Goal: Transaction & Acquisition: Purchase product/service

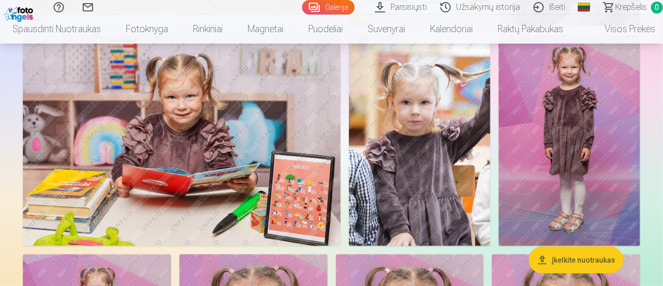
scroll to position [77, 0]
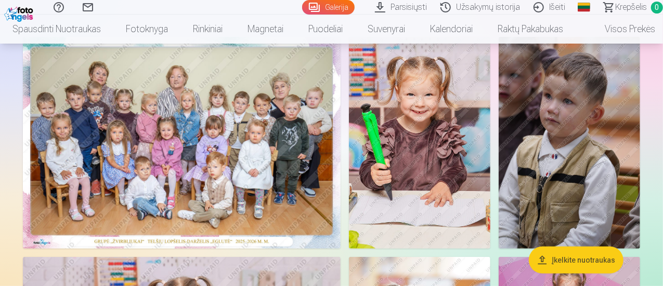
click at [338, 116] on img at bounding box center [182, 143] width 318 height 212
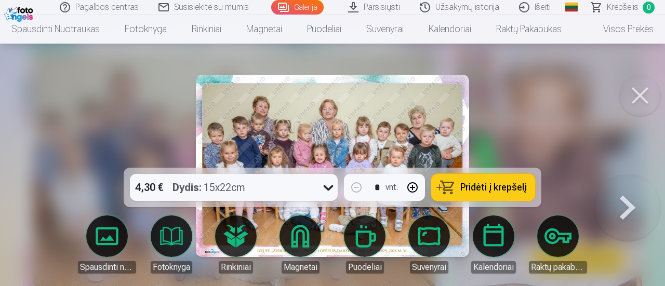
click at [242, 195] on div "Dydis : 15x22cm" at bounding box center [209, 187] width 73 height 27
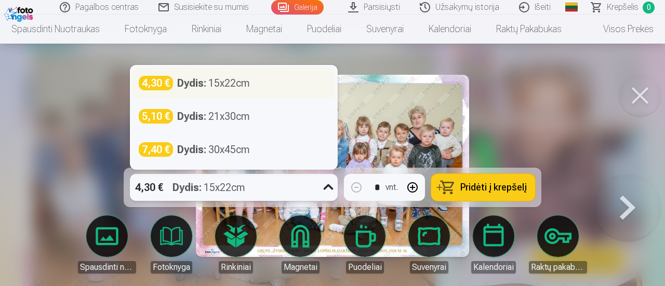
click at [246, 84] on div "Dydis : 15x22cm" at bounding box center [213, 83] width 73 height 15
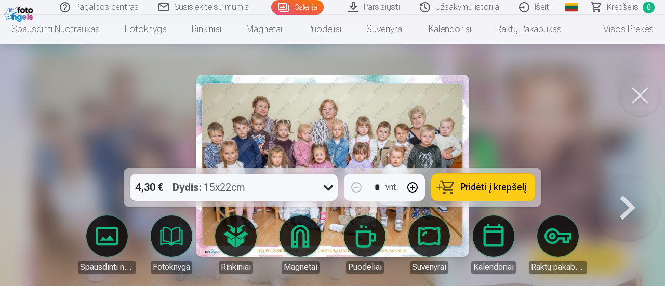
click at [480, 189] on span "Pridėti į krepšelį" at bounding box center [494, 187] width 67 height 9
click at [614, 175] on button at bounding box center [628, 175] width 67 height 0
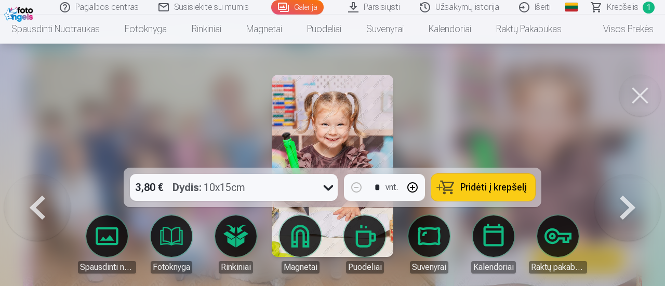
click at [644, 97] on button at bounding box center [641, 96] width 42 height 42
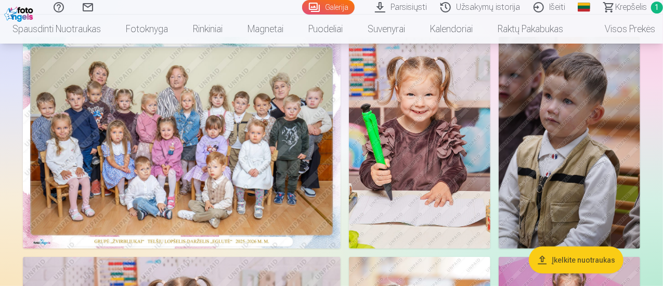
click at [490, 129] on img at bounding box center [419, 143] width 141 height 212
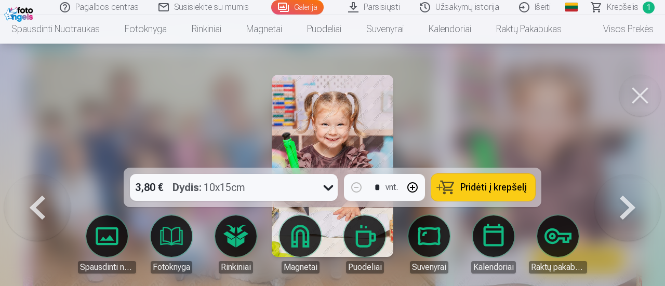
click at [626, 101] on button at bounding box center [641, 96] width 42 height 42
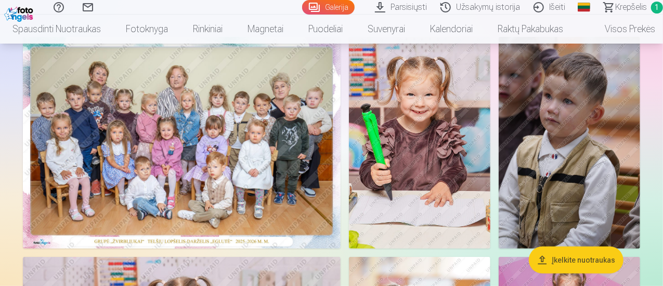
click at [340, 119] on img at bounding box center [182, 143] width 318 height 212
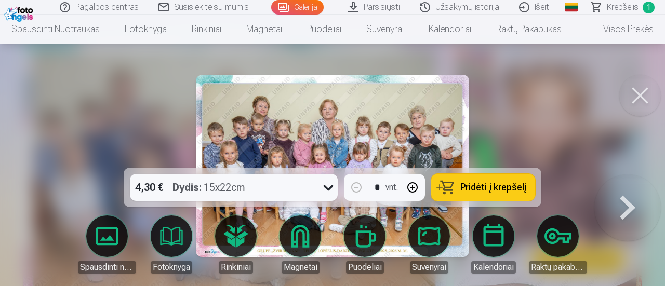
click at [632, 175] on button at bounding box center [628, 175] width 67 height 0
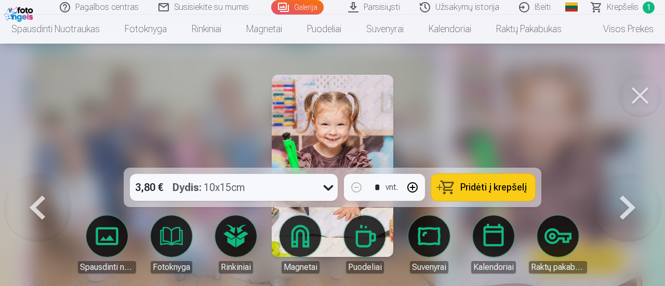
click at [627, 175] on button at bounding box center [628, 175] width 67 height 0
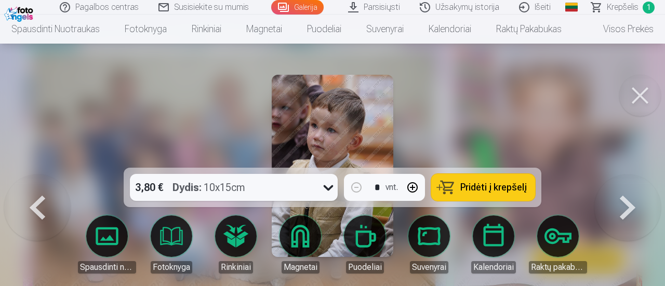
click at [627, 175] on button at bounding box center [628, 175] width 67 height 0
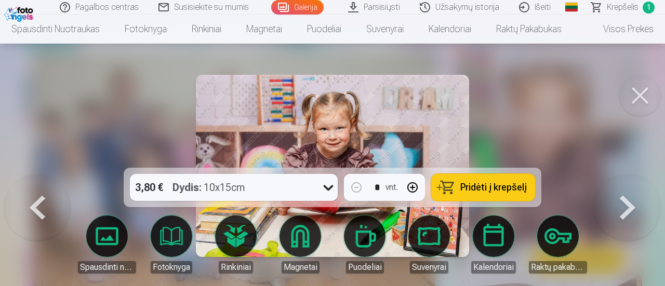
click at [652, 110] on button at bounding box center [641, 96] width 42 height 42
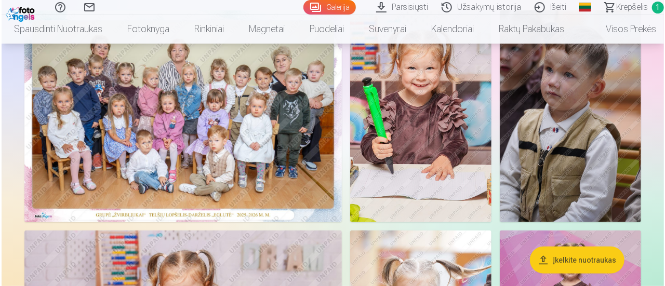
scroll to position [125, 0]
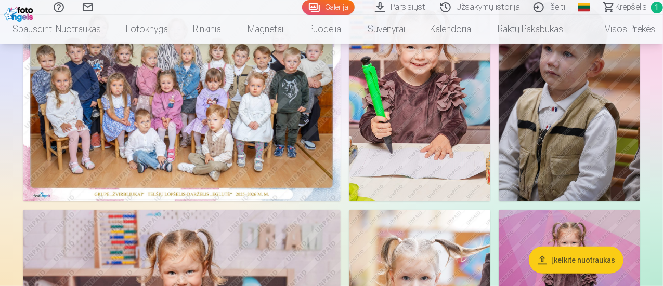
click at [490, 132] on img at bounding box center [419, 96] width 141 height 212
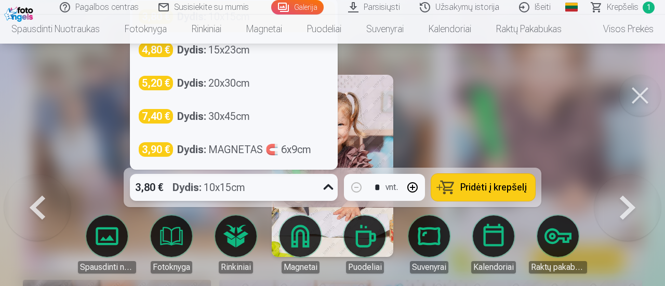
scroll to position [120, 0]
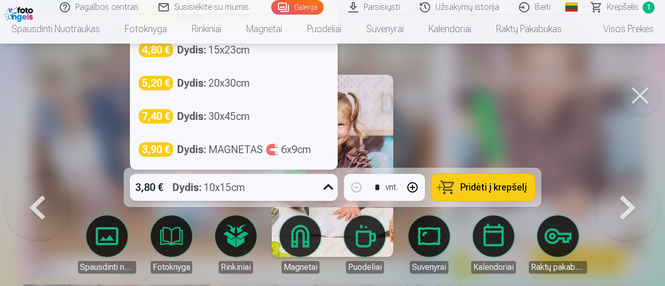
click at [317, 187] on div "3,80 € Dydis : 10x15cm" at bounding box center [234, 187] width 208 height 27
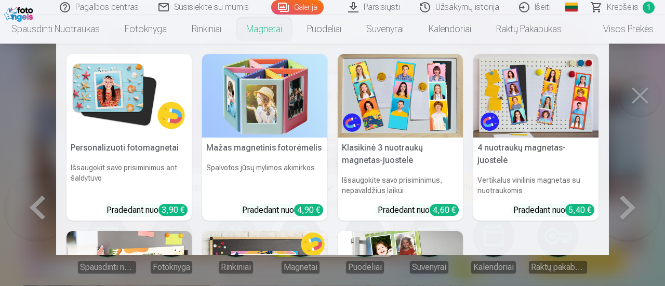
click at [647, 112] on nav "Personalizuoti fotomagnetai Išsaugokit savo prisiminimus ant šaldytuvo Pradedan…" at bounding box center [332, 150] width 665 height 212
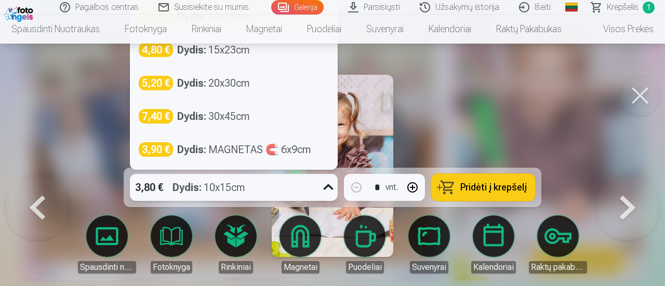
click at [292, 177] on div "3,80 € Dydis : 10x15cm" at bounding box center [224, 187] width 188 height 27
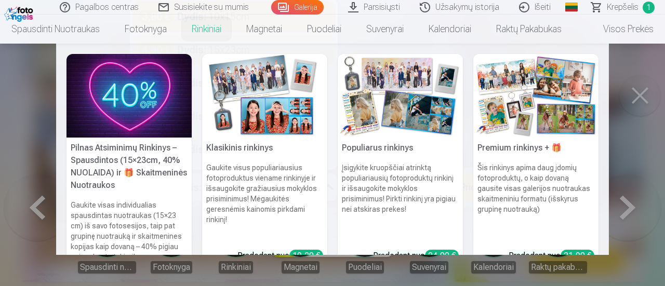
click at [645, 92] on nav "Pilnas Atsiminimų Rinkinys – Spausdintos (15×23cm, 40% NUOLAIDA) ir 🎁 Skaitmeni…" at bounding box center [332, 150] width 665 height 212
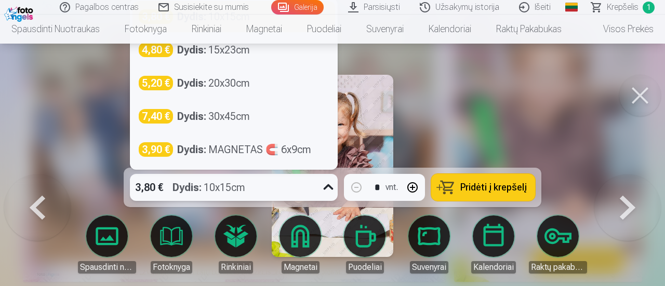
scroll to position [109, 0]
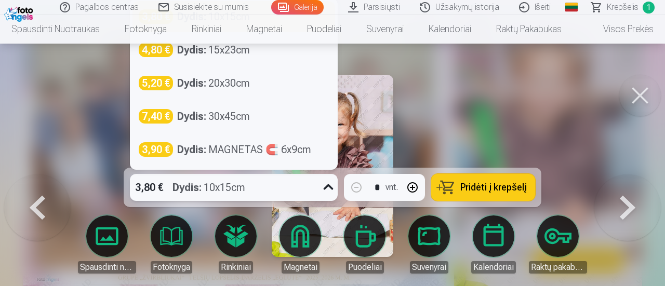
click at [220, 183] on div "Dydis : 10x15cm" at bounding box center [209, 187] width 73 height 27
click at [252, 57] on div "4,80 € Dydis : 15x23cm" at bounding box center [234, 50] width 190 height 15
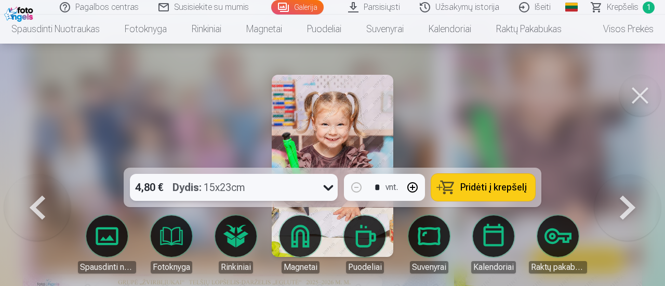
click at [261, 194] on div "4,80 € Dydis : 15x23cm" at bounding box center [224, 187] width 188 height 27
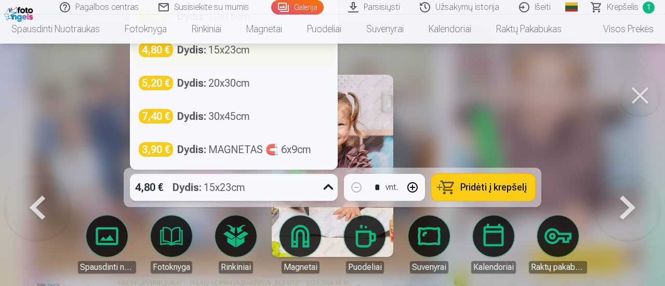
click at [258, 54] on div "4,80 € Dydis : 15x23cm" at bounding box center [234, 50] width 190 height 15
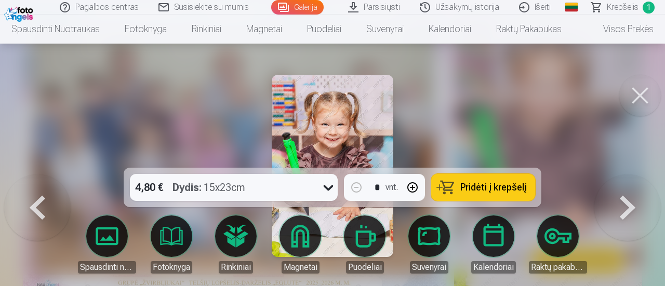
click at [496, 191] on span "Pridėti į krepšelį" at bounding box center [494, 187] width 67 height 9
click at [634, 94] on button at bounding box center [641, 96] width 42 height 42
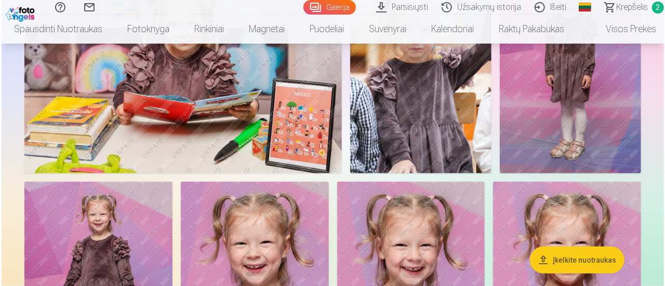
scroll to position [374, 0]
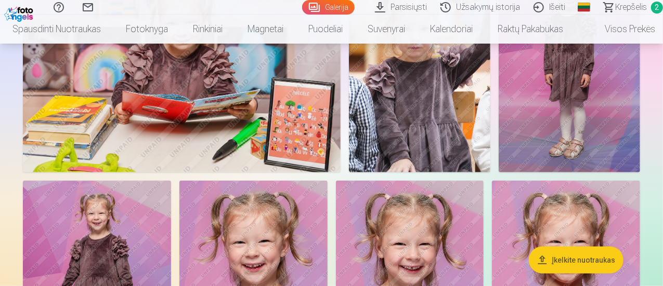
click at [340, 138] on img at bounding box center [182, 66] width 318 height 212
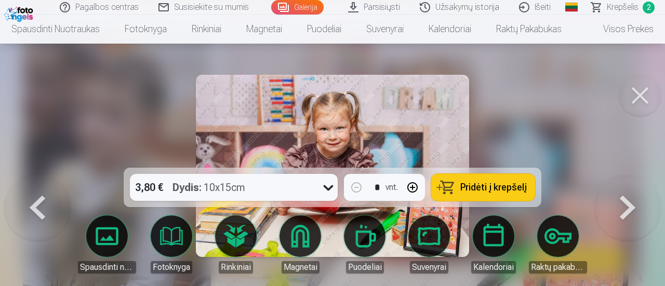
click at [286, 182] on div "3,80 € Dydis : 10x15cm" at bounding box center [224, 187] width 188 height 27
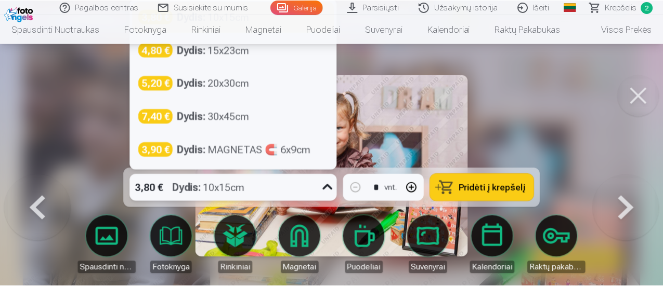
scroll to position [369, 0]
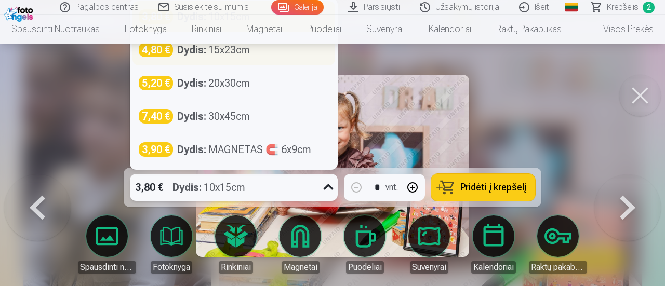
click at [247, 53] on div "Dydis : 15x23cm" at bounding box center [213, 50] width 73 height 15
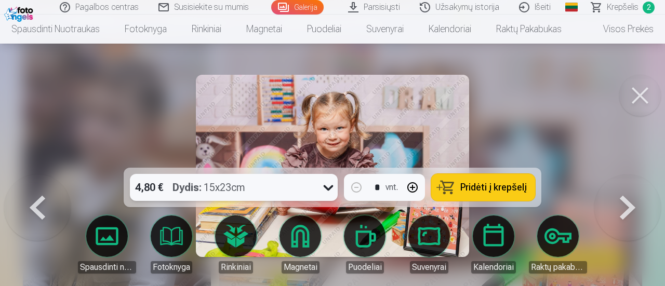
click at [502, 190] on span "Pridėti į krepšelį" at bounding box center [494, 187] width 67 height 9
click at [637, 97] on button at bounding box center [641, 96] width 42 height 42
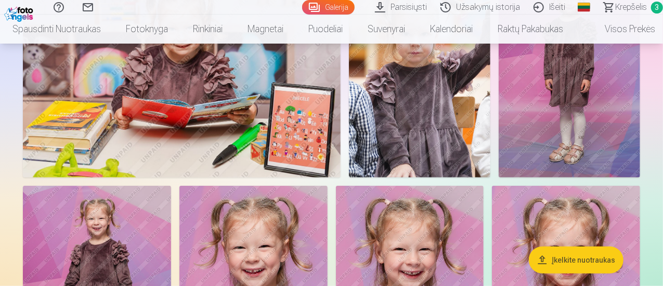
click at [623, 10] on span "Krepšelis" at bounding box center [631, 7] width 32 height 12
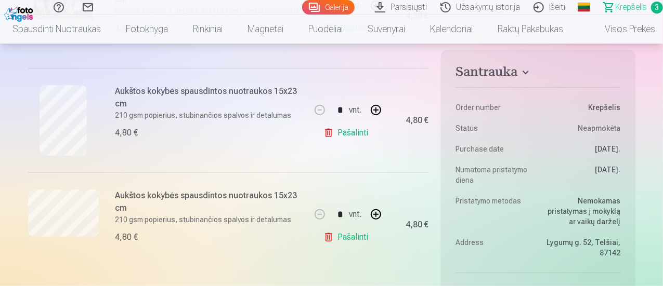
scroll to position [281, 0]
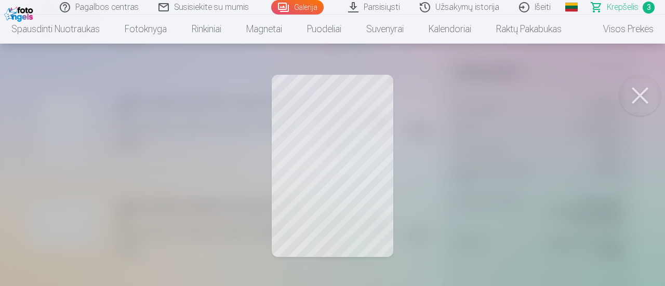
click at [639, 102] on button at bounding box center [641, 96] width 42 height 42
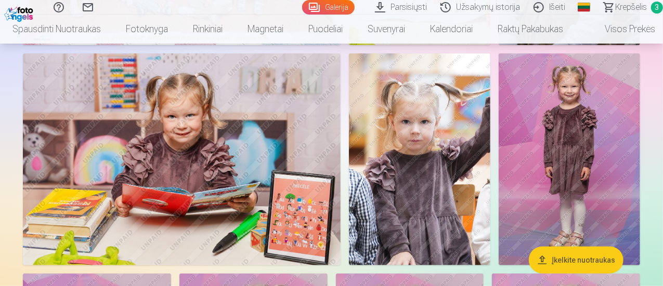
scroll to position [369, 0]
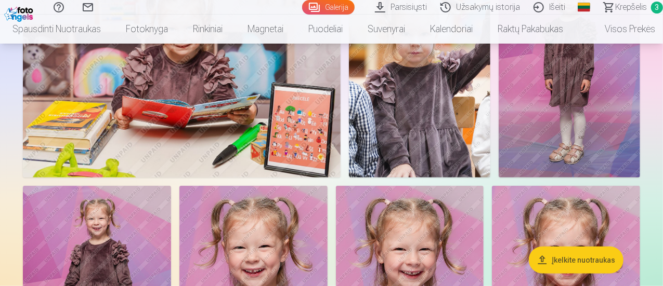
click at [635, 6] on span "Krepšelis" at bounding box center [631, 7] width 32 height 12
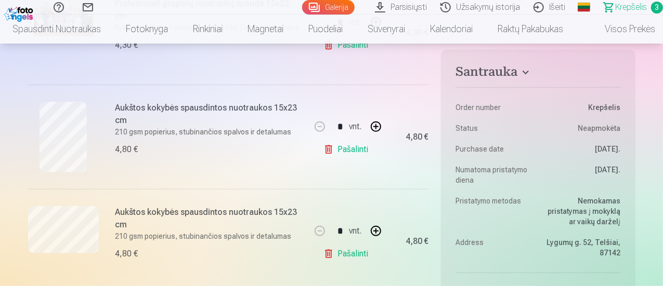
scroll to position [286, 0]
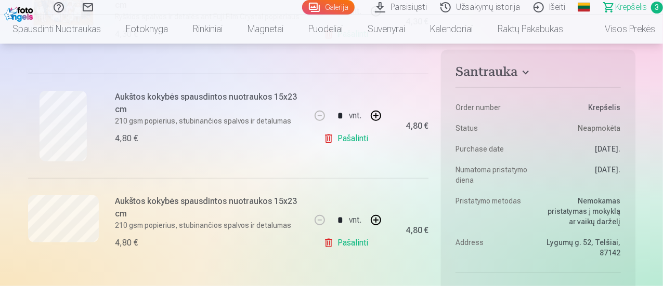
click at [362, 143] on link "Pašalinti" at bounding box center [347, 138] width 49 height 21
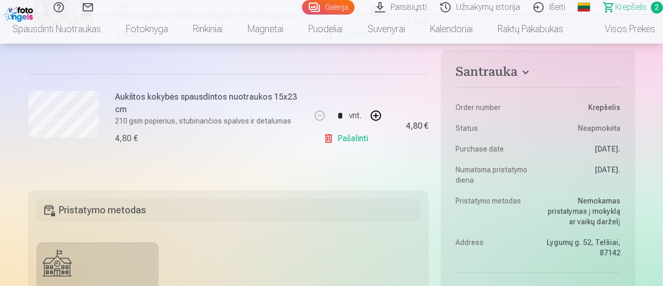
click at [352, 143] on link "Pašalinti" at bounding box center [347, 138] width 49 height 21
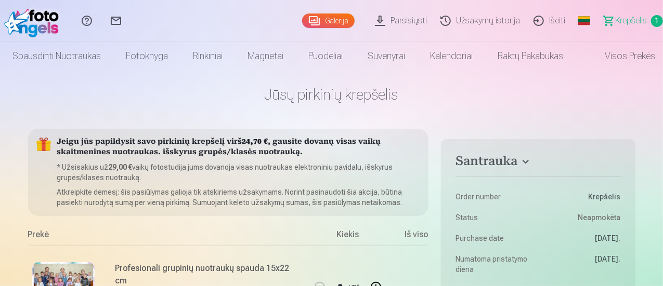
scroll to position [0, 0]
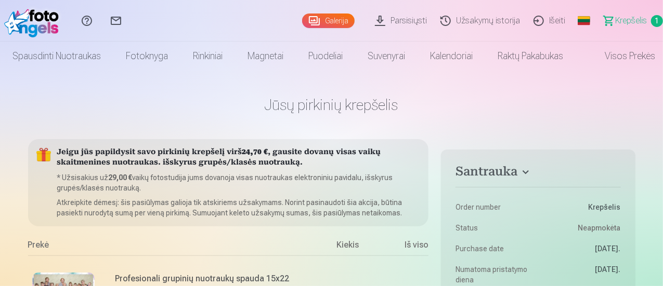
scroll to position [369, 0]
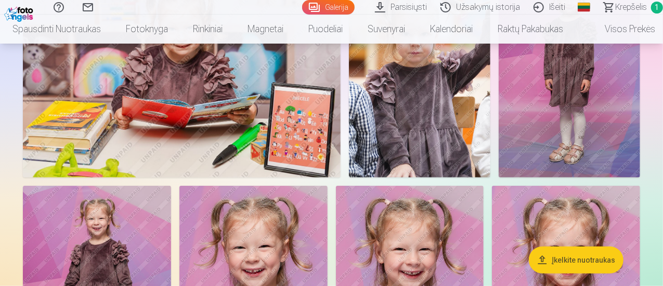
click at [340, 135] on img at bounding box center [182, 72] width 318 height 212
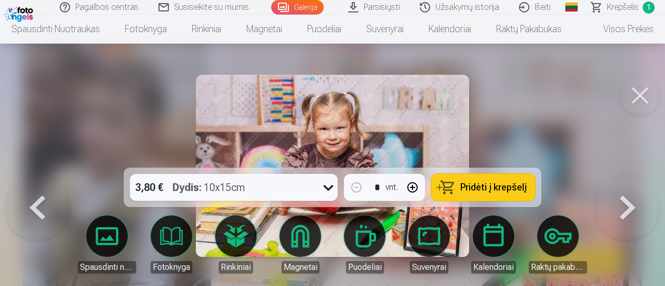
click at [647, 94] on button at bounding box center [641, 96] width 42 height 42
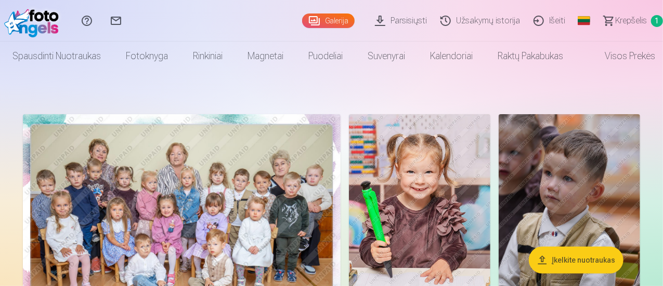
click at [490, 152] on img at bounding box center [419, 220] width 141 height 212
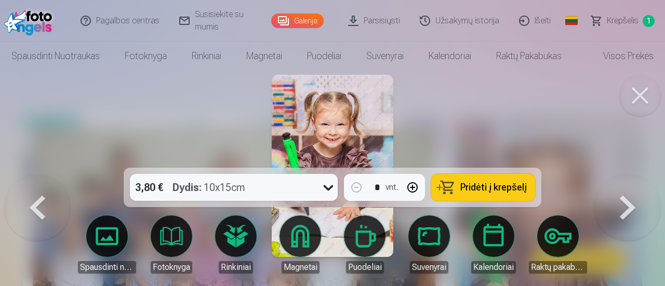
click at [527, 191] on button "Pridėti į krepšelį" at bounding box center [483, 187] width 104 height 27
click at [644, 95] on button at bounding box center [641, 96] width 42 height 42
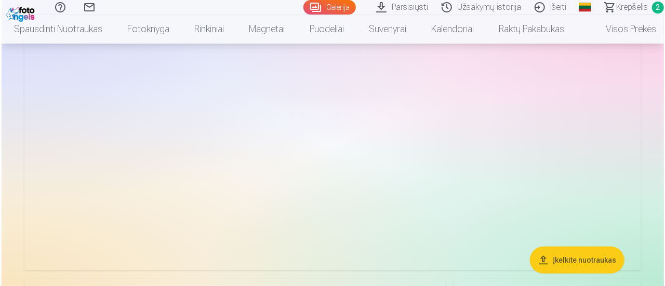
scroll to position [2079, 0]
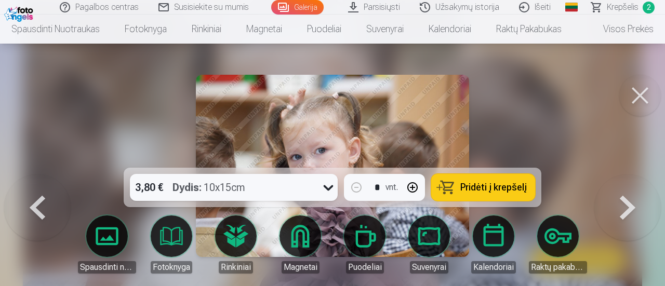
click at [477, 189] on span "Pridėti į krepšelį" at bounding box center [494, 187] width 67 height 9
click at [642, 95] on button at bounding box center [641, 96] width 42 height 42
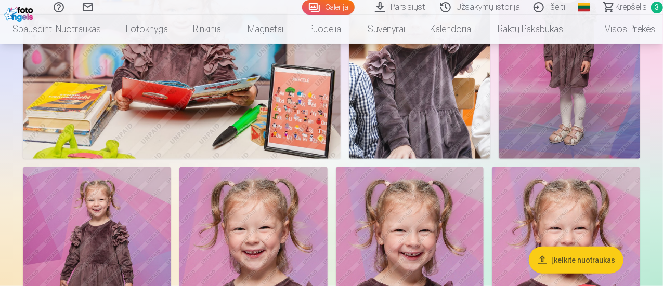
scroll to position [369, 0]
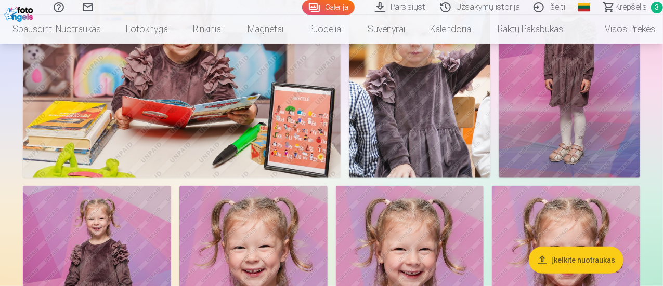
click at [340, 138] on img at bounding box center [182, 72] width 318 height 212
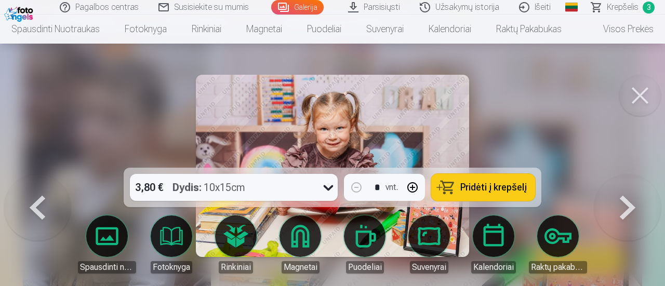
click at [640, 95] on button at bounding box center [641, 96] width 42 height 42
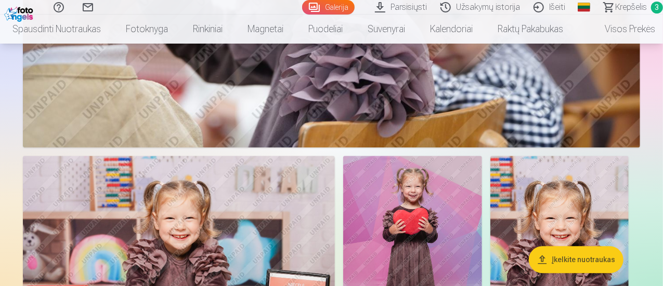
scroll to position [3127, 0]
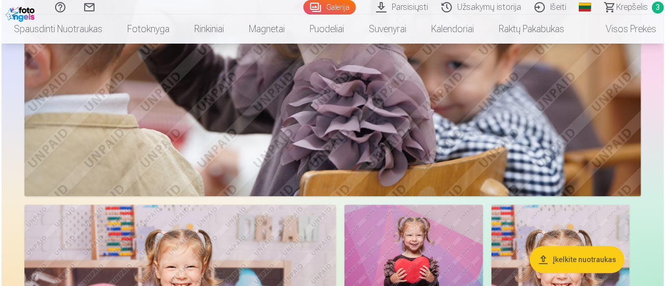
scroll to position [3137, 0]
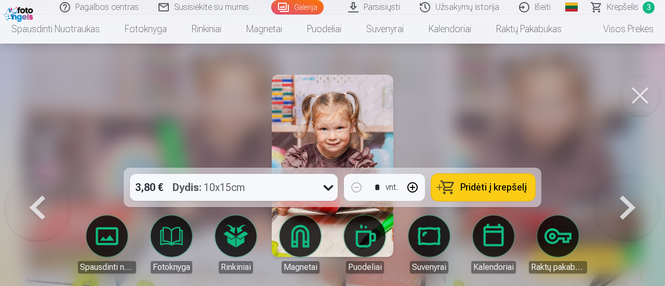
click at [483, 191] on span "Pridėti į krepšelį" at bounding box center [494, 187] width 67 height 9
click at [642, 99] on button at bounding box center [641, 96] width 42 height 42
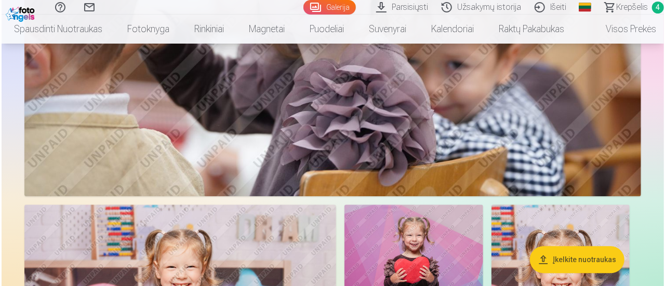
scroll to position [3137, 0]
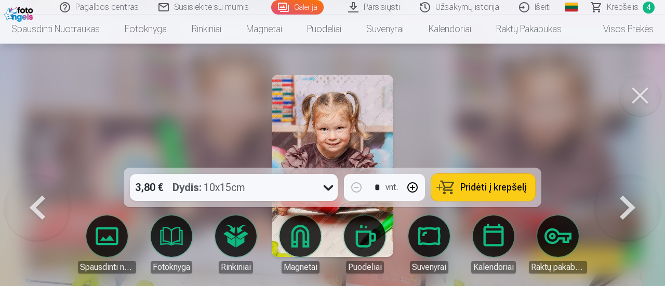
click at [650, 104] on button at bounding box center [641, 96] width 42 height 42
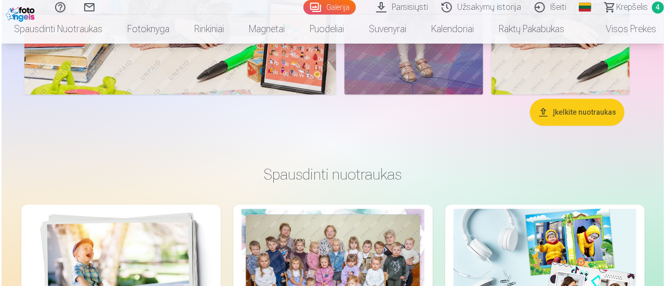
scroll to position [3480, 0]
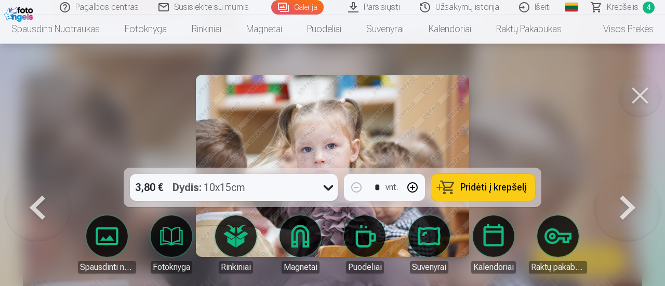
click at [467, 186] on span "Pridėti į krepšelį" at bounding box center [494, 187] width 67 height 9
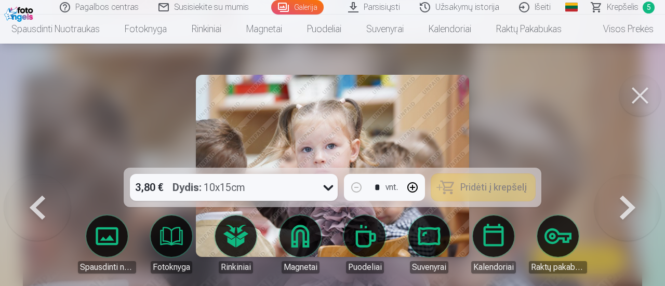
click at [641, 96] on button at bounding box center [641, 96] width 42 height 42
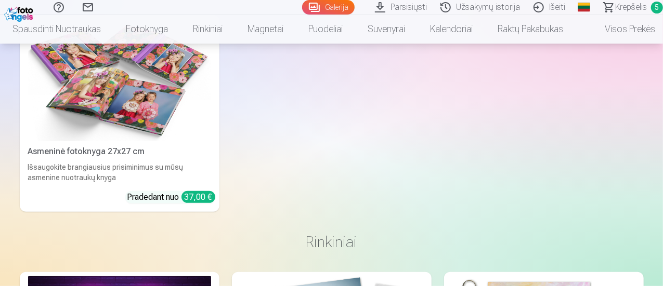
scroll to position [4132, 0]
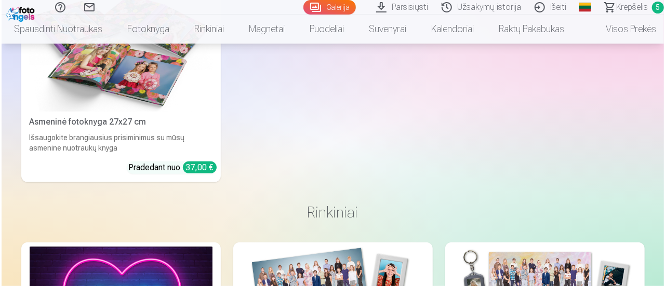
scroll to position [4147, 0]
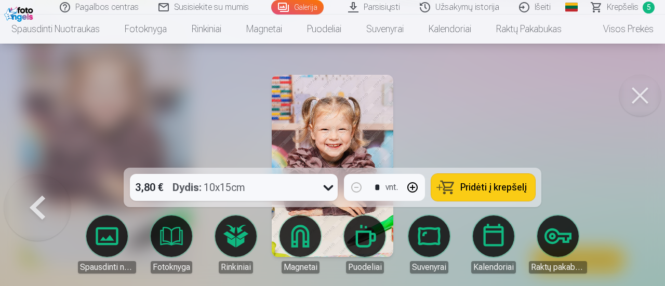
click at [463, 185] on span "Pridėti į krepšelį" at bounding box center [494, 187] width 67 height 9
click at [629, 15] on link "Visos prekės" at bounding box center [620, 29] width 92 height 29
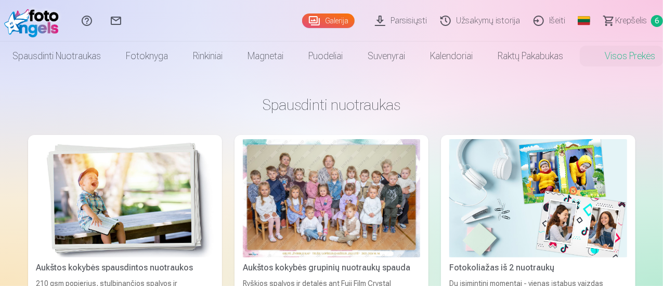
click at [629, 15] on span "Krepšelis" at bounding box center [631, 21] width 32 height 12
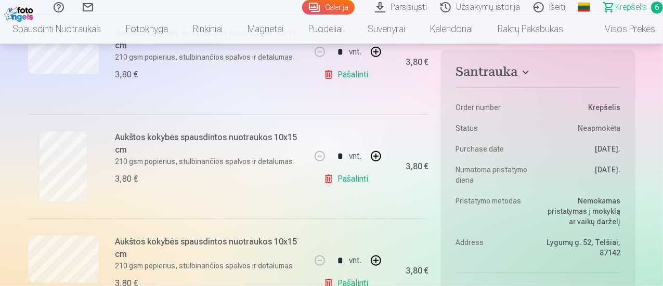
scroll to position [449, 0]
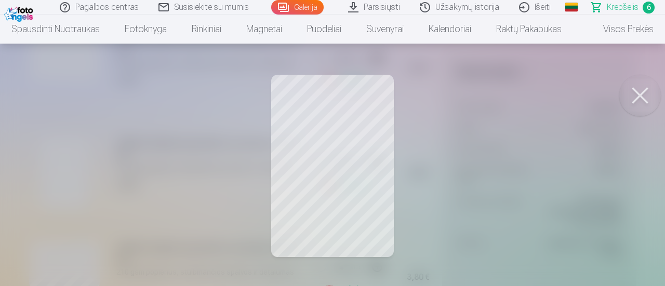
click at [646, 109] on button at bounding box center [641, 96] width 42 height 42
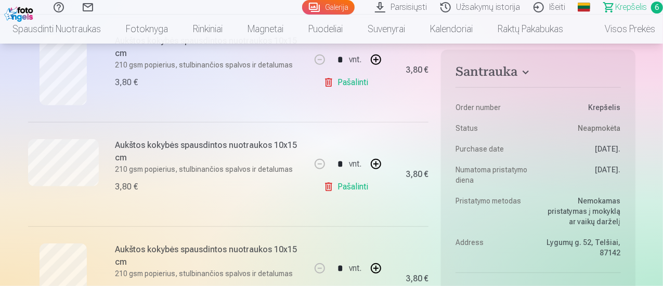
scroll to position [301, 0]
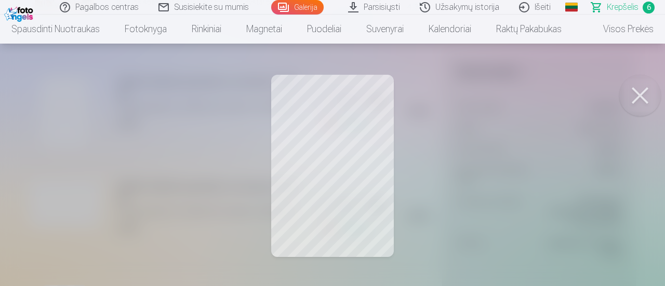
click at [639, 98] on button at bounding box center [641, 96] width 42 height 42
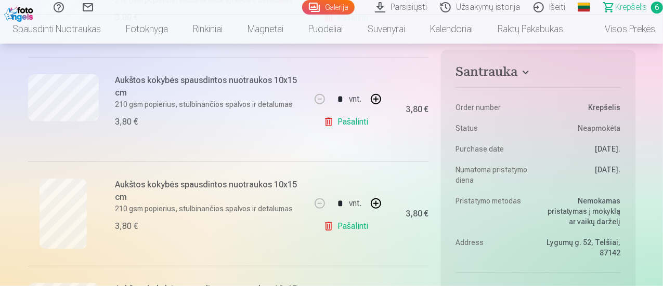
scroll to position [419, 0]
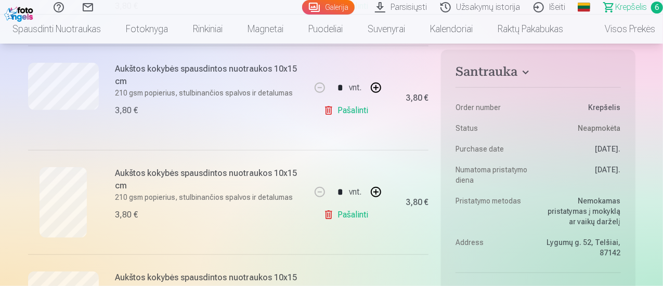
click at [354, 214] on link "Pašalinti" at bounding box center [347, 215] width 49 height 21
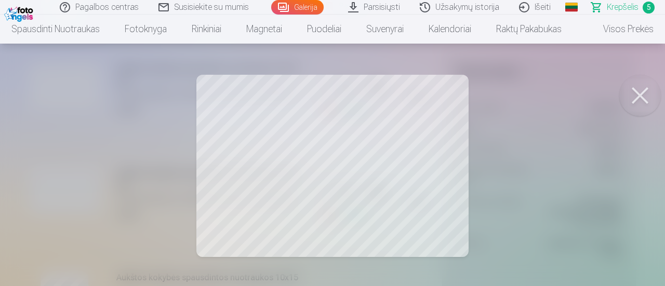
click at [634, 94] on button at bounding box center [641, 96] width 42 height 42
click at [656, 99] on button at bounding box center [641, 96] width 42 height 42
click at [639, 94] on button at bounding box center [641, 96] width 42 height 42
click at [635, 102] on button at bounding box center [641, 96] width 42 height 42
click at [654, 97] on button at bounding box center [641, 96] width 42 height 42
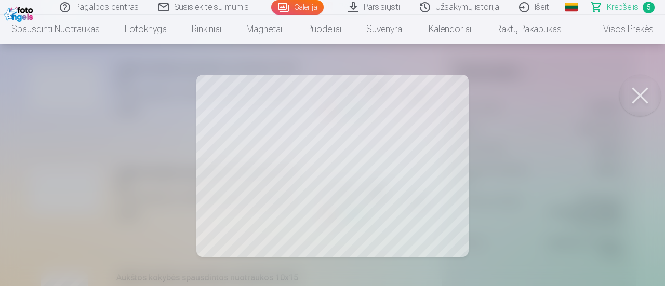
click at [643, 99] on button at bounding box center [641, 96] width 42 height 42
click at [356, 249] on div at bounding box center [332, 143] width 665 height 286
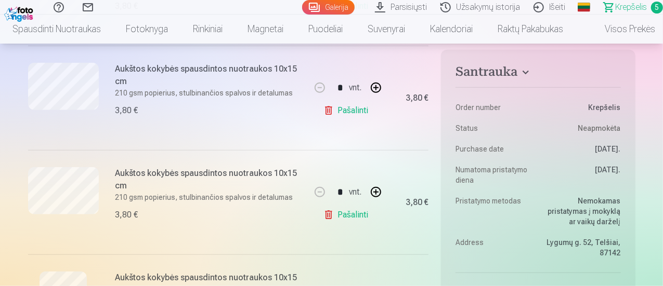
click at [357, 213] on link "Pašalinti" at bounding box center [347, 215] width 49 height 21
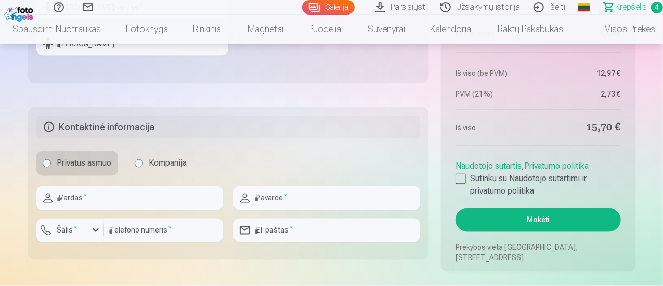
scroll to position [858, 0]
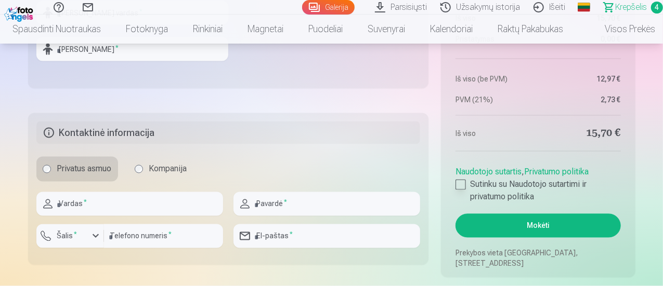
click at [465, 185] on div at bounding box center [460, 185] width 10 height 10
click at [106, 205] on input "text" at bounding box center [129, 204] width 187 height 24
type input "*****"
click at [283, 205] on input "text" at bounding box center [326, 204] width 187 height 24
type input "**********"
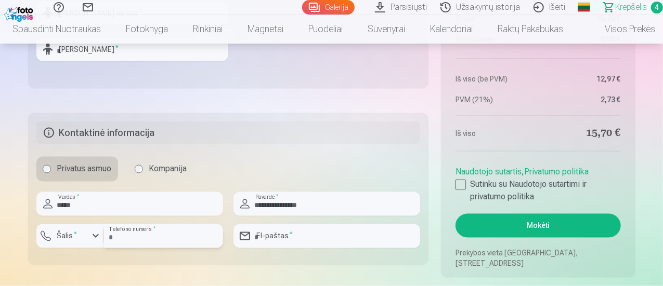
click at [128, 237] on input "number" at bounding box center [163, 237] width 119 height 24
click at [61, 234] on label "Šalis *" at bounding box center [67, 236] width 29 height 10
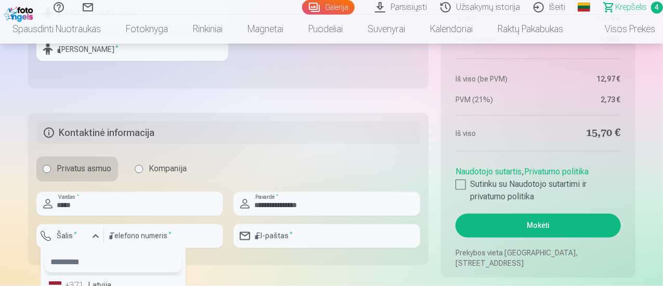
click at [145, 258] on input "text" at bounding box center [113, 263] width 137 height 21
type input "**"
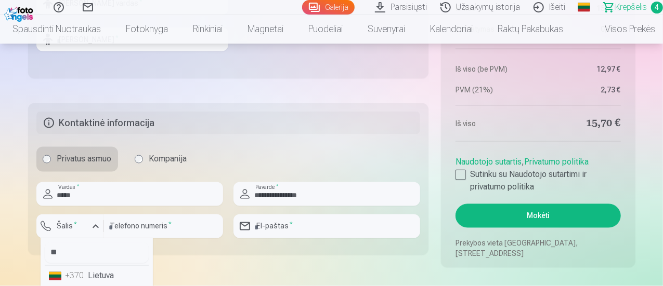
click at [131, 278] on li "+370 Lietuva" at bounding box center [97, 276] width 104 height 21
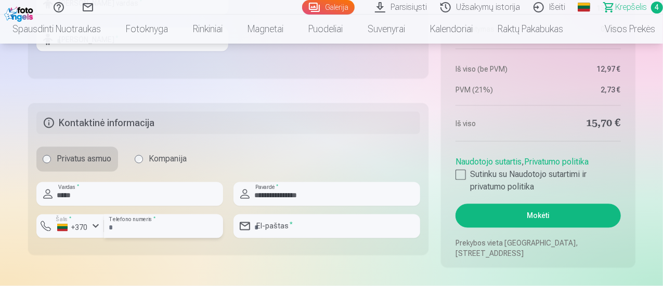
click at [148, 215] on input "number" at bounding box center [163, 227] width 119 height 24
type input "********"
click at [269, 225] on input "email" at bounding box center [326, 227] width 187 height 24
type input "**********"
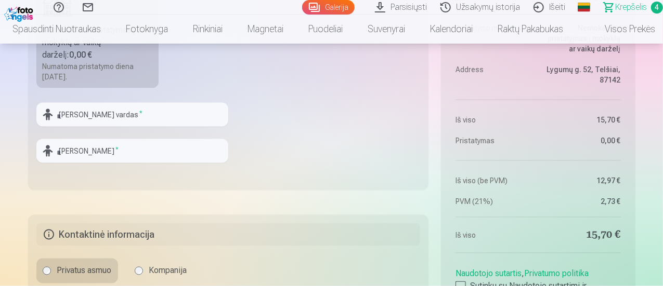
scroll to position [762, 0]
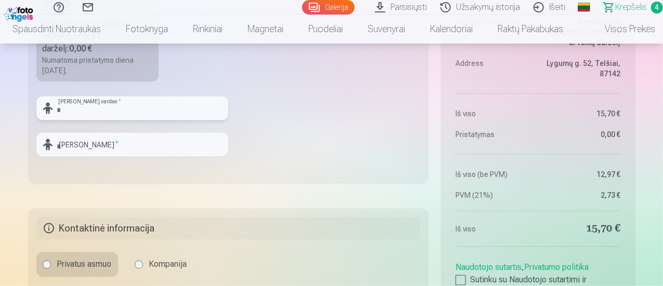
click at [124, 111] on input "text" at bounding box center [132, 109] width 192 height 24
type input "*****"
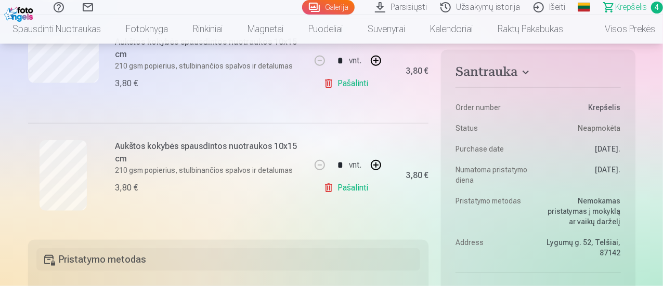
scroll to position [451, 0]
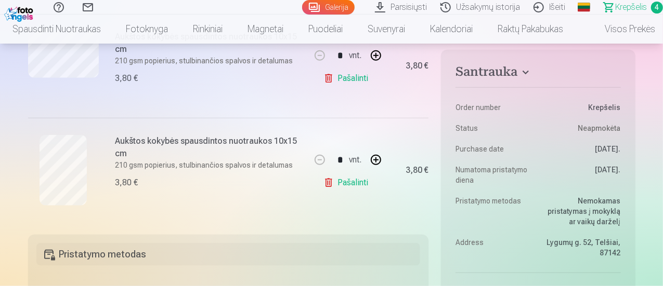
type input "********"
click at [379, 154] on button "button" at bounding box center [375, 160] width 25 height 25
type input "*"
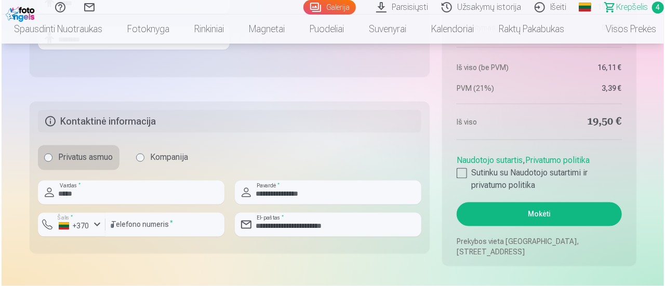
scroll to position [903, 0]
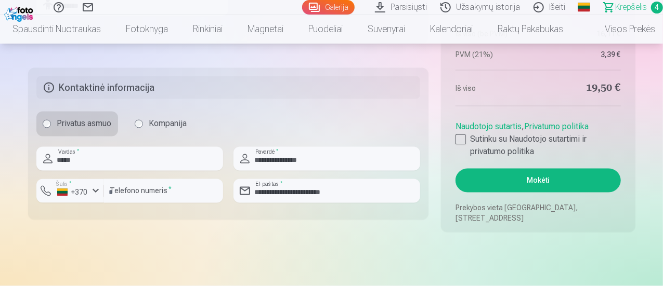
click at [543, 175] on button "Mokėti" at bounding box center [537, 181] width 165 height 24
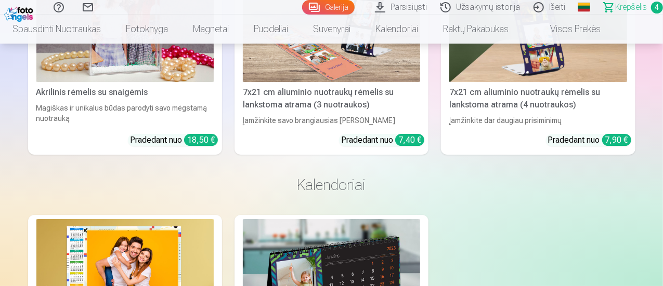
scroll to position [4244, 0]
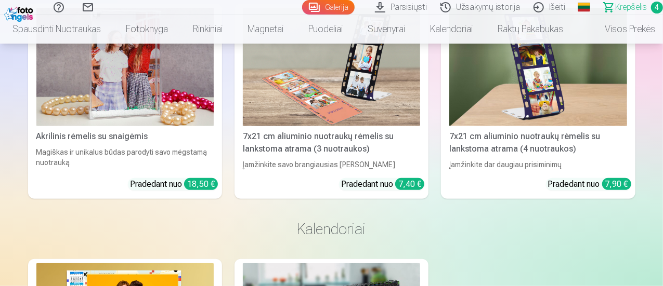
click at [619, 5] on span "Krepšelis" at bounding box center [631, 7] width 32 height 12
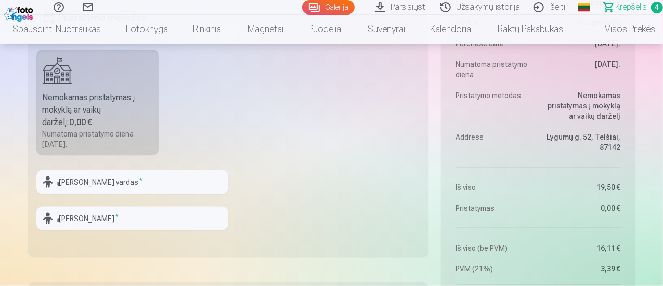
scroll to position [723, 0]
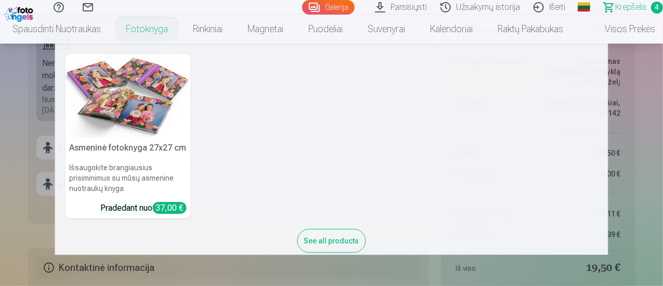
click at [646, 124] on nav "Asmeninė fotoknyga 27x27 cm Išsaugokite brangiausius prisiminimus su mūsų asmen…" at bounding box center [331, 150] width 663 height 212
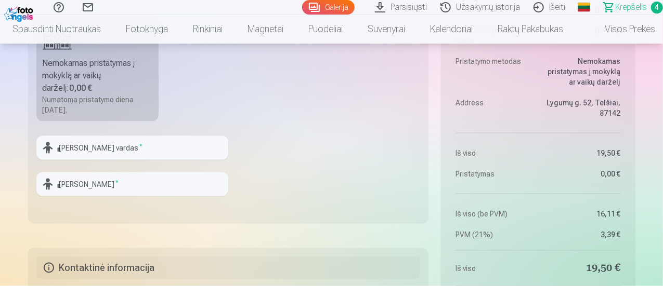
click at [119, 75] on div "Nemokamas pristatymas į mokyklą ar vaikų darželį : 0,00 €" at bounding box center [98, 75] width 110 height 37
click at [98, 132] on fieldset "Pristatymo metodas Nemokamas pristatymas į mokyklą ar vaikų darželį : 0,00 € Nu…" at bounding box center [228, 94] width 401 height 260
click at [98, 134] on fieldset "Pristatymo metodas Nemokamas pristatymas į mokyklą ar vaikų darželį : 0,00 € Nu…" at bounding box center [228, 94] width 401 height 260
click at [83, 147] on input "text" at bounding box center [132, 148] width 192 height 24
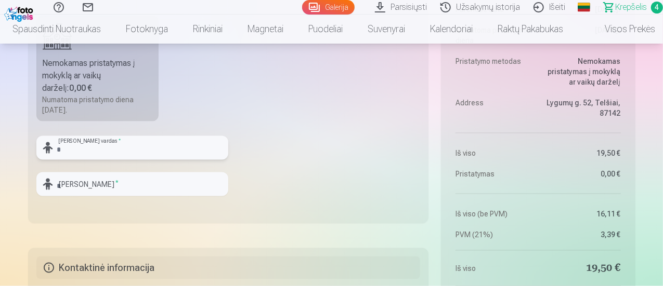
type input "*****"
click at [96, 186] on input "text" at bounding box center [132, 185] width 192 height 24
type input "********"
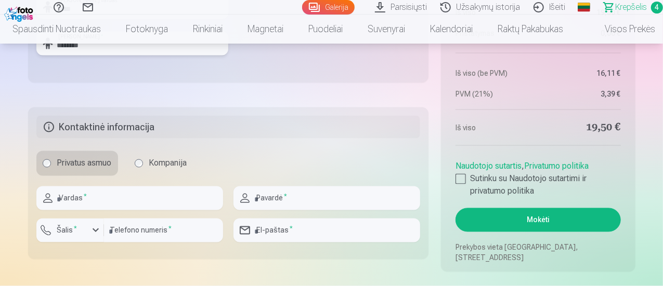
scroll to position [920, 0]
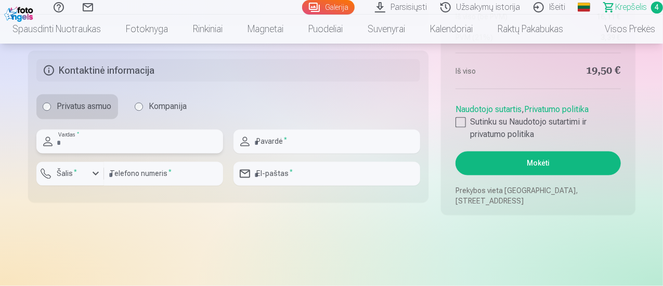
click at [125, 146] on input "text" at bounding box center [129, 142] width 187 height 24
type input "*****"
click at [249, 143] on div "Pavardė *" at bounding box center [326, 142] width 187 height 24
click at [264, 147] on input "text" at bounding box center [326, 142] width 187 height 24
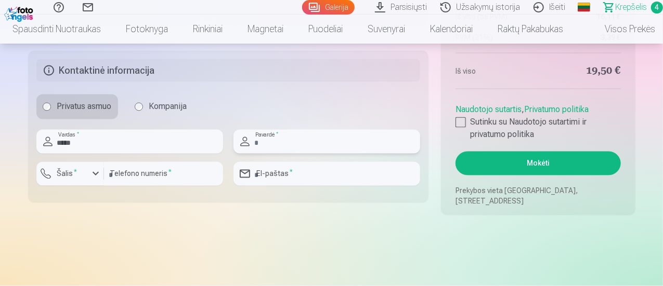
click at [264, 147] on input "text" at bounding box center [326, 142] width 187 height 24
type input "**********"
click at [87, 175] on div "button" at bounding box center [72, 175] width 31 height 10
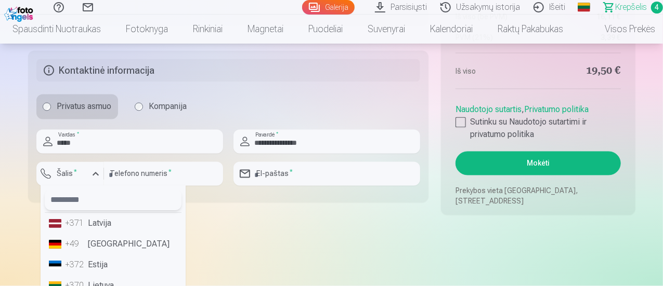
click at [81, 206] on input "text" at bounding box center [113, 200] width 137 height 21
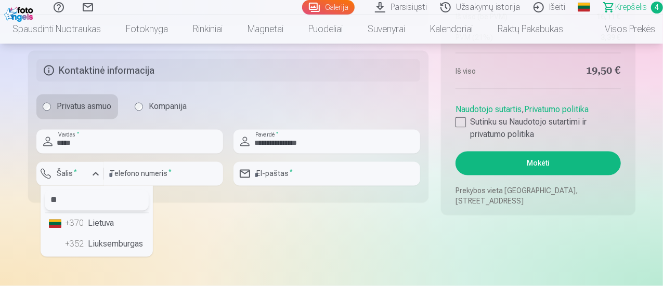
type input "**"
click at [70, 229] on div "+370" at bounding box center [75, 224] width 21 height 12
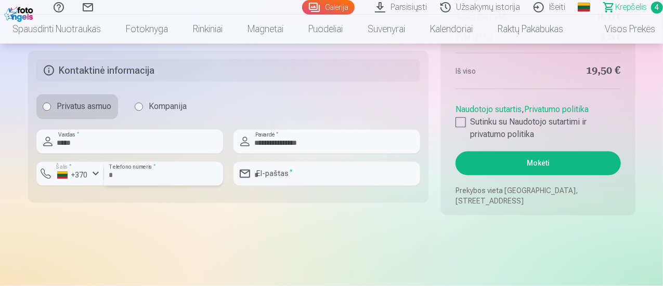
click at [147, 178] on input "number" at bounding box center [163, 174] width 119 height 24
click at [146, 176] on input "number" at bounding box center [163, 174] width 119 height 24
type input "********"
click at [277, 172] on input "email" at bounding box center [326, 174] width 187 height 24
type input "**********"
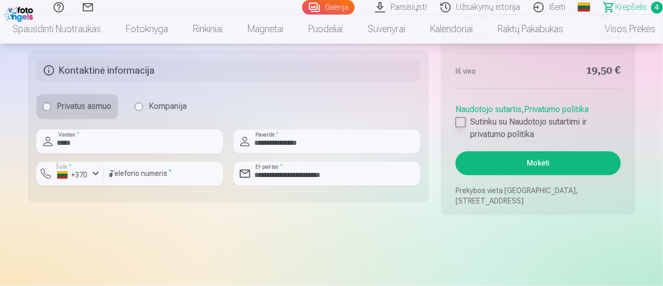
click at [465, 127] on div at bounding box center [460, 122] width 10 height 10
click at [518, 164] on button "Mokėti" at bounding box center [537, 164] width 165 height 24
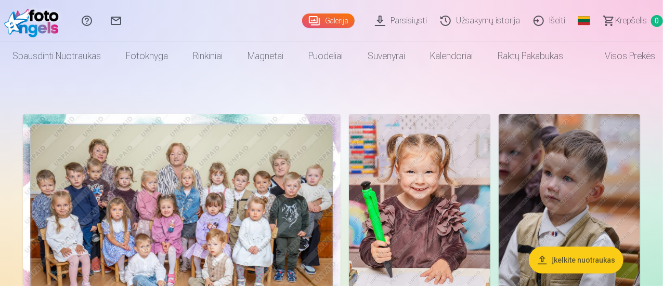
click at [482, 21] on link "Užsakymų istorija" at bounding box center [481, 21] width 93 height 42
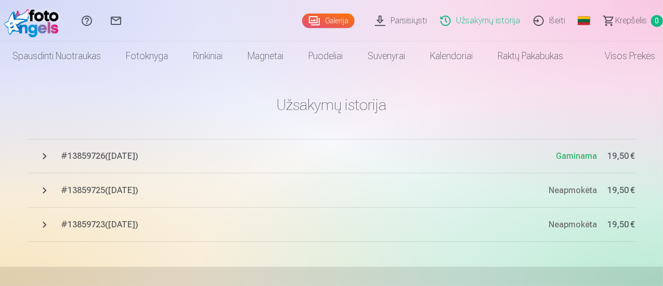
click at [112, 160] on span "# 13859726 ( [DATE] )" at bounding box center [308, 156] width 495 height 12
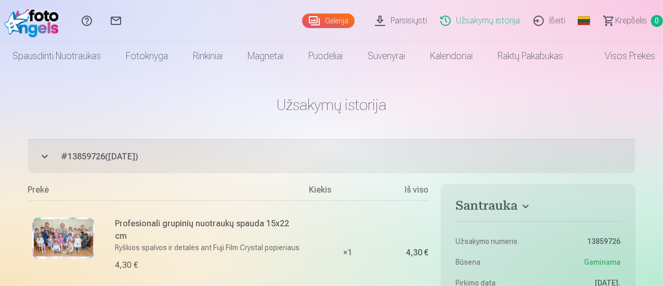
drag, startPoint x: 665, startPoint y: 15, endPoint x: 665, endPoint y: 47, distance: 32.2
click at [662, 47] on html "Pagalbos centras Susisiekite su mumis Galerija Parsisiųsti Užsakymų istorija Iš…" at bounding box center [331, 143] width 663 height 286
click at [370, 19] on link "Parsisiųsti" at bounding box center [402, 21] width 65 height 42
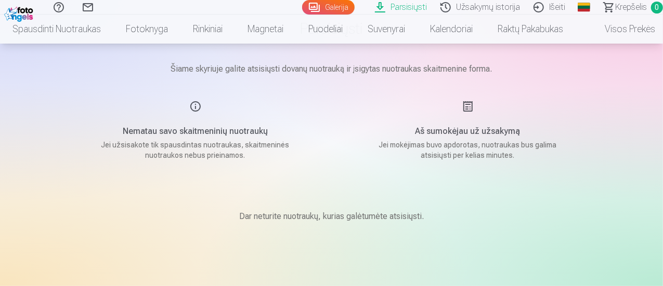
scroll to position [1, 0]
